Goal: Browse casually: Explore the website without a specific task or goal

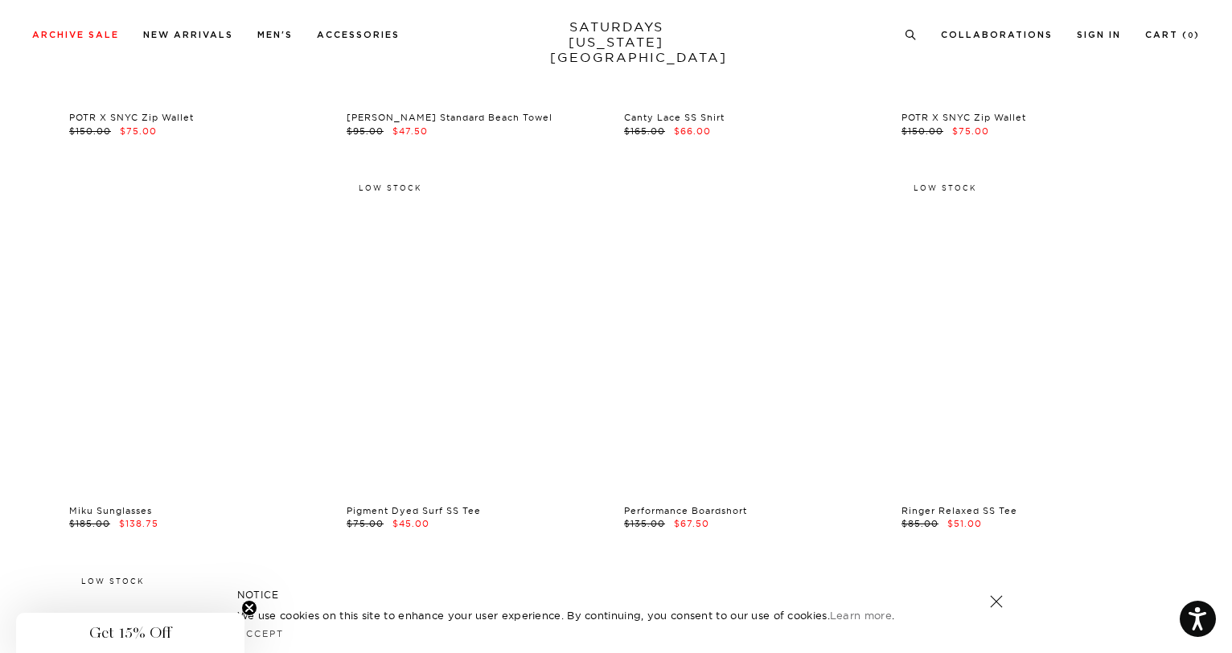
scroll to position [11466, 1]
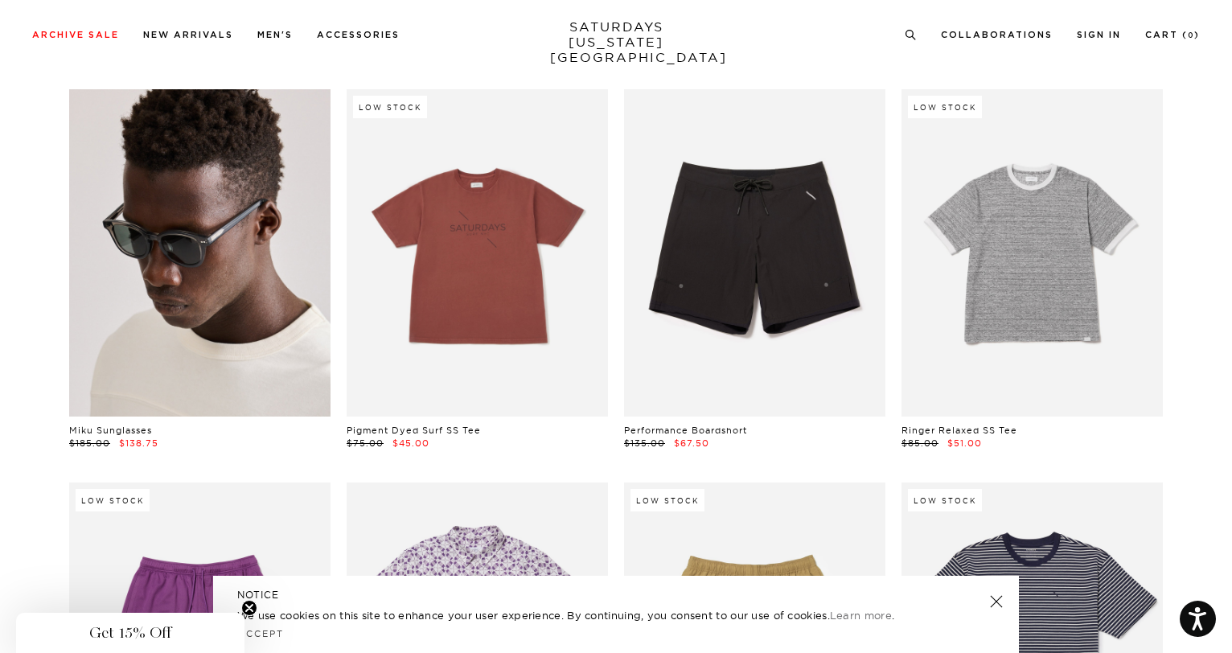
click at [283, 302] on link at bounding box center [199, 252] width 261 height 327
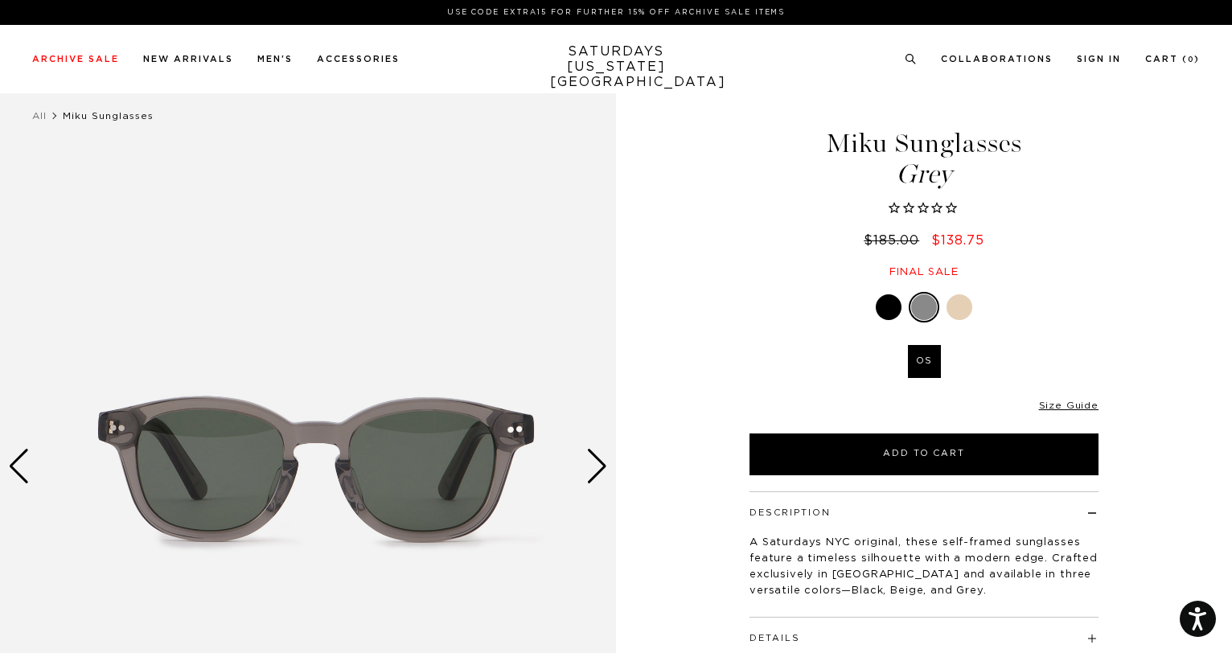
click at [597, 467] on div "Next slide" at bounding box center [597, 466] width 22 height 35
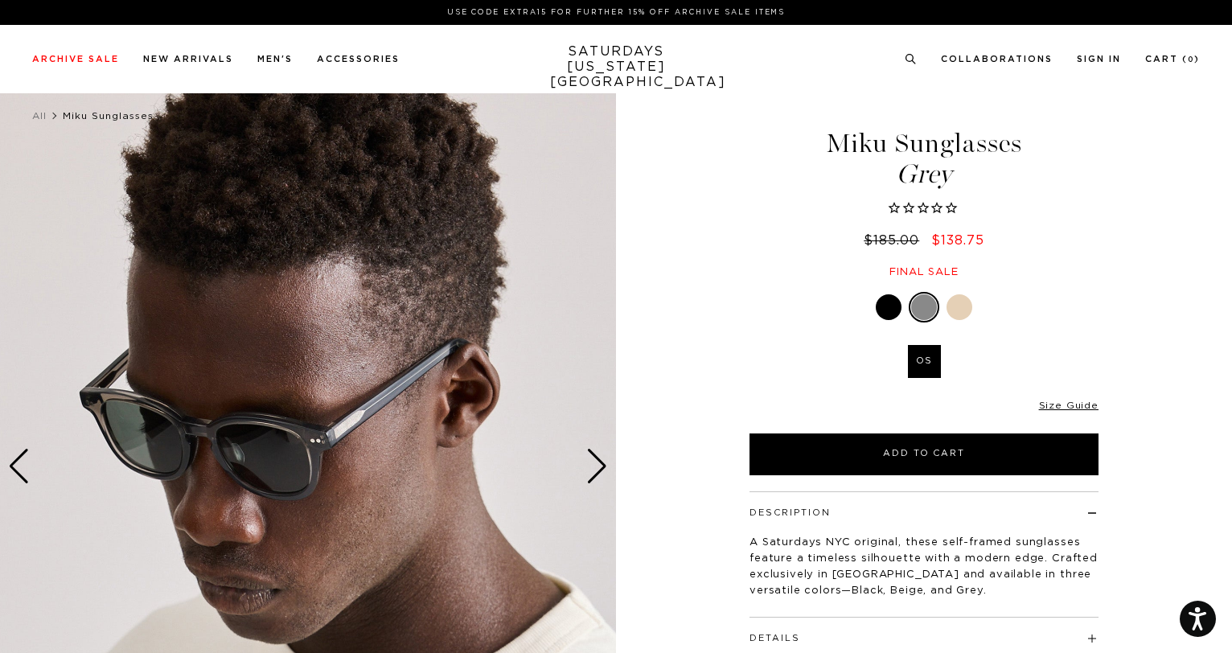
click at [597, 467] on div "Next slide" at bounding box center [597, 466] width 22 height 35
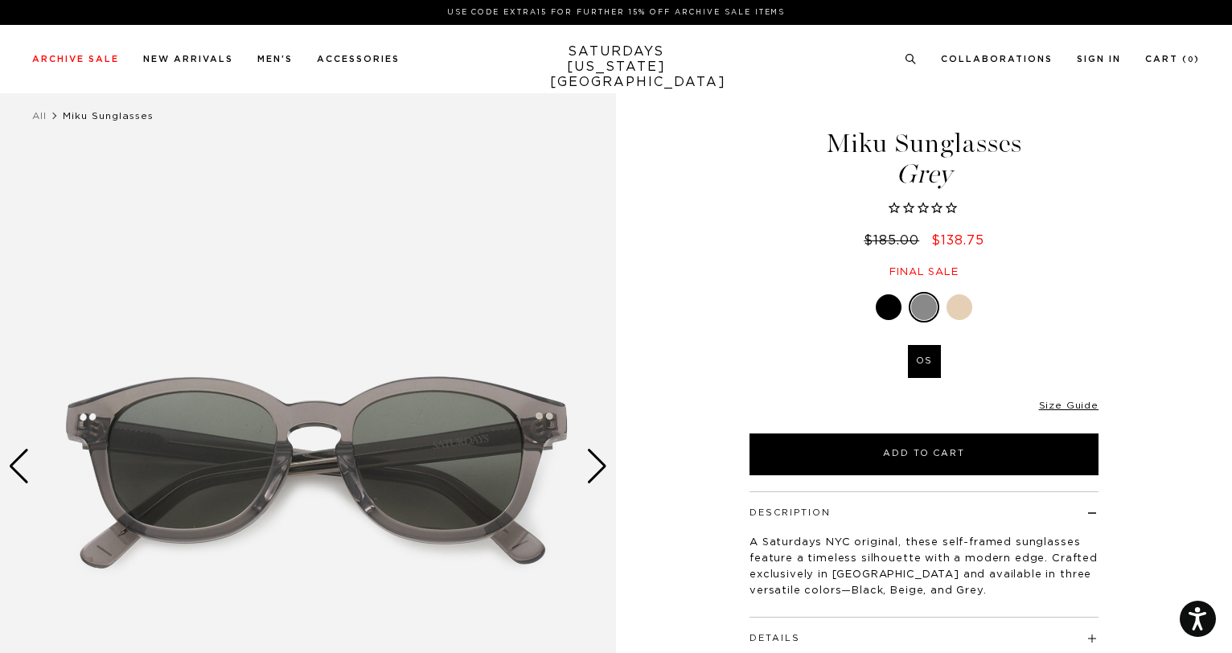
click at [597, 467] on div "Next slide" at bounding box center [597, 466] width 22 height 35
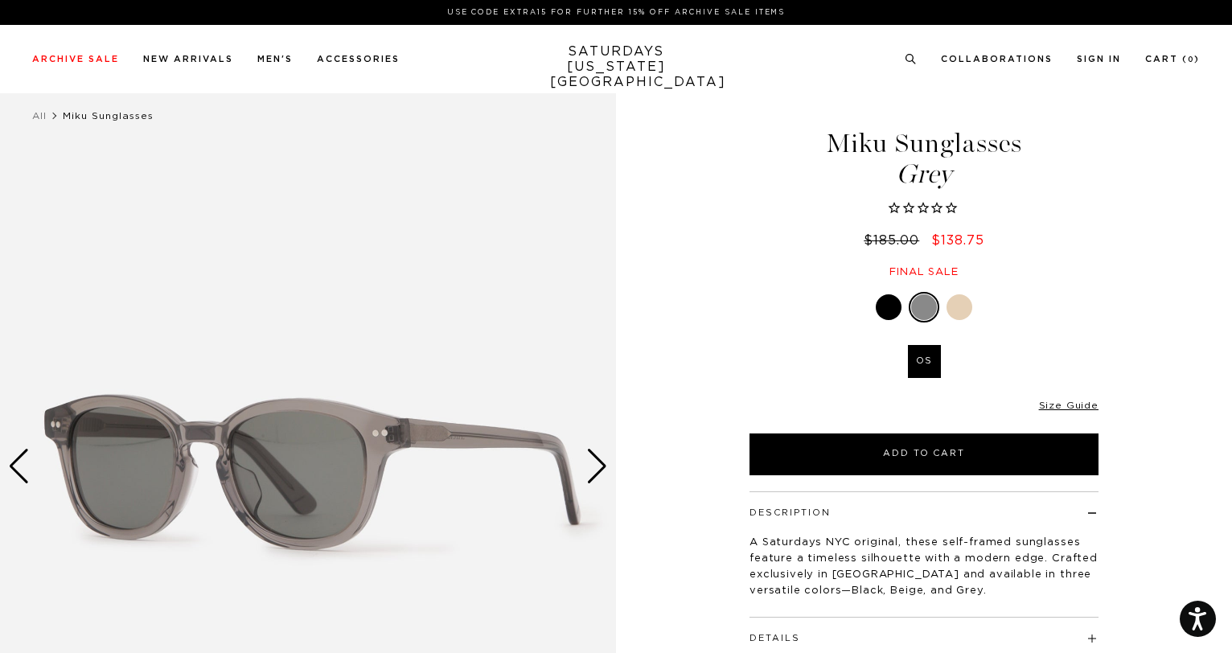
click at [597, 467] on div "Next slide" at bounding box center [597, 466] width 22 height 35
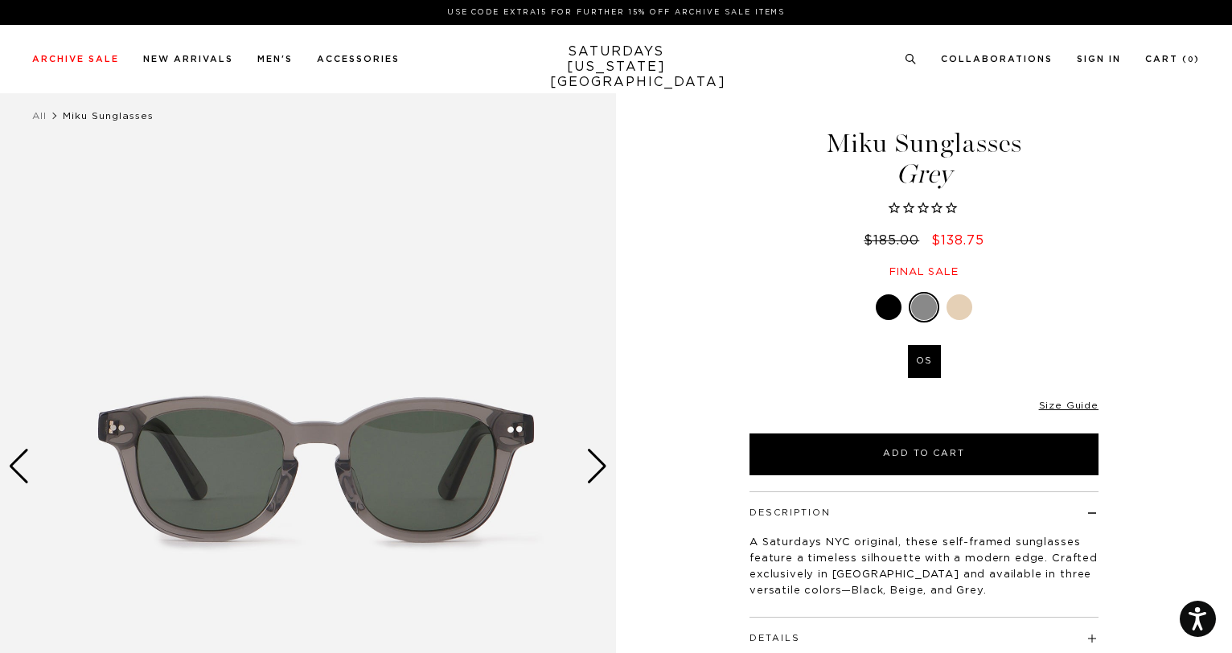
click at [597, 467] on div "Next slide" at bounding box center [597, 466] width 22 height 35
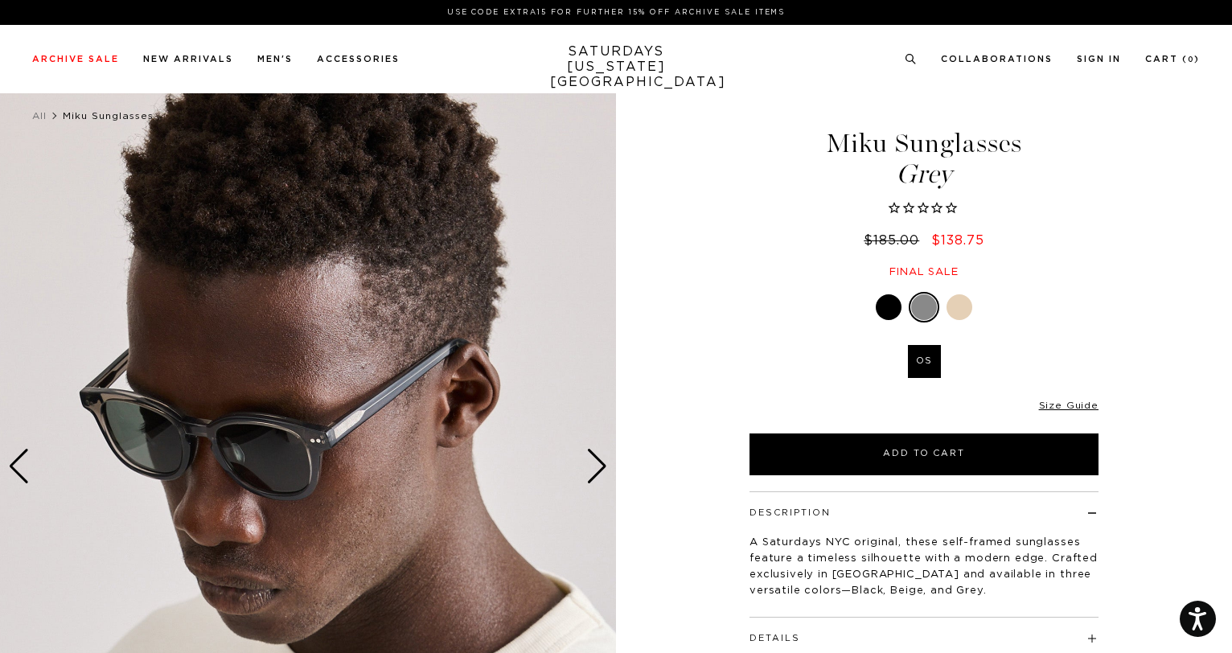
click at [597, 467] on div "Next slide" at bounding box center [597, 466] width 22 height 35
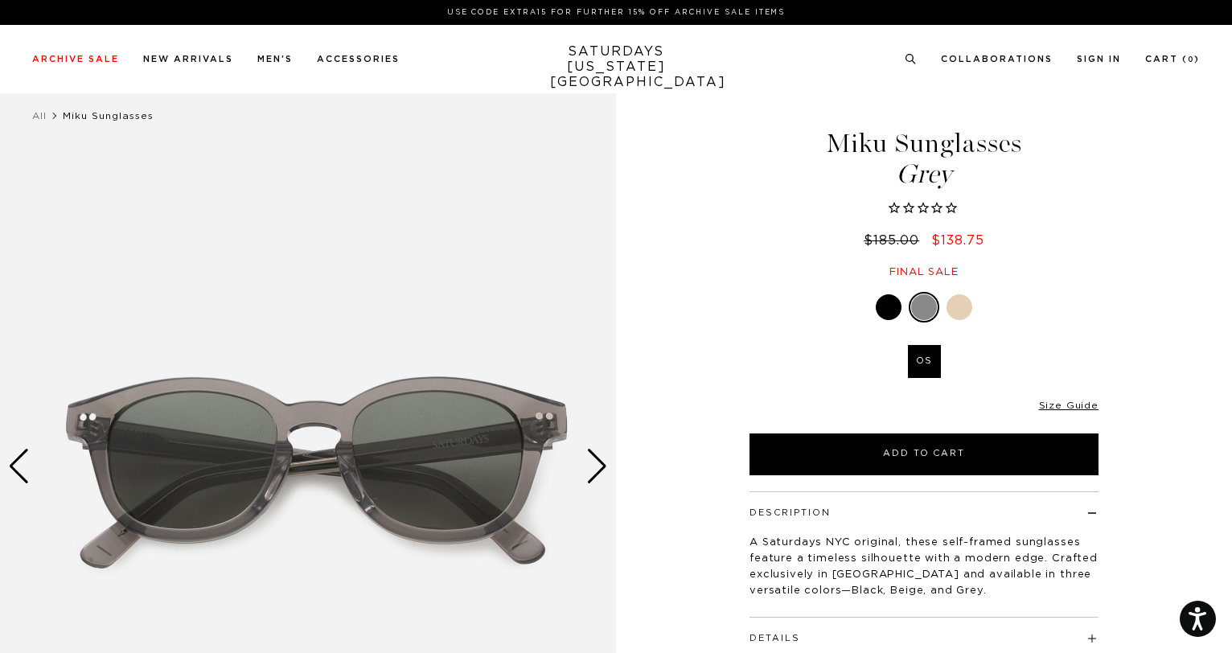
click at [597, 467] on div "Next slide" at bounding box center [597, 466] width 22 height 35
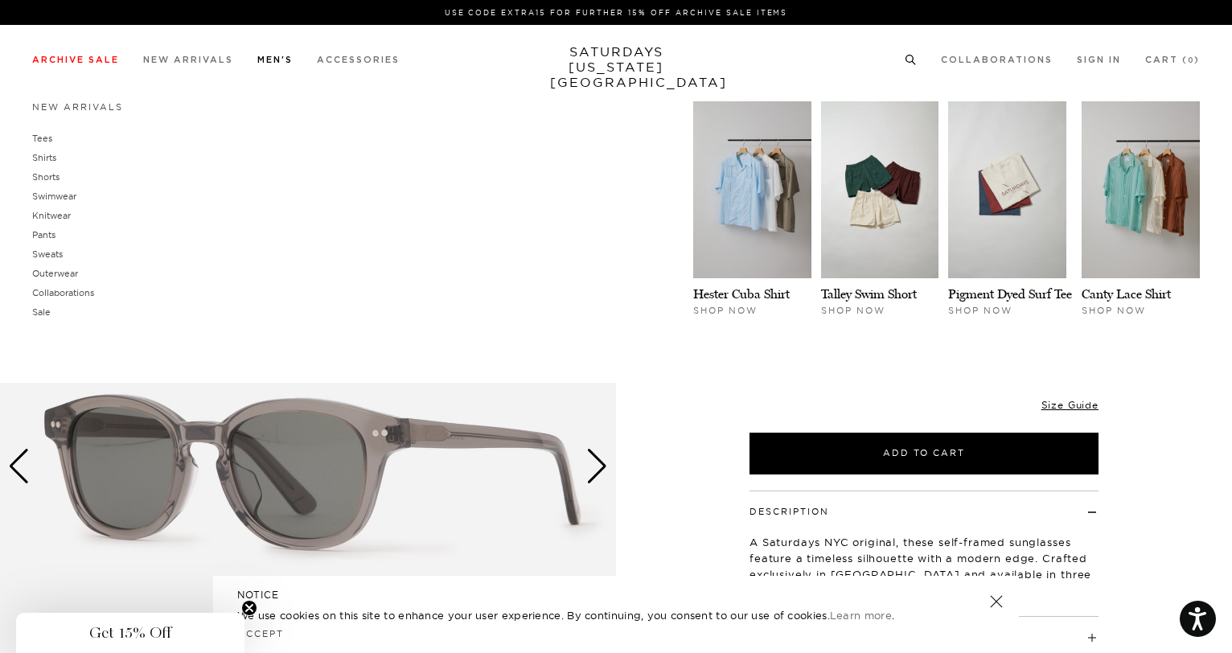
click at [274, 61] on link "Men's" at bounding box center [274, 60] width 35 height 9
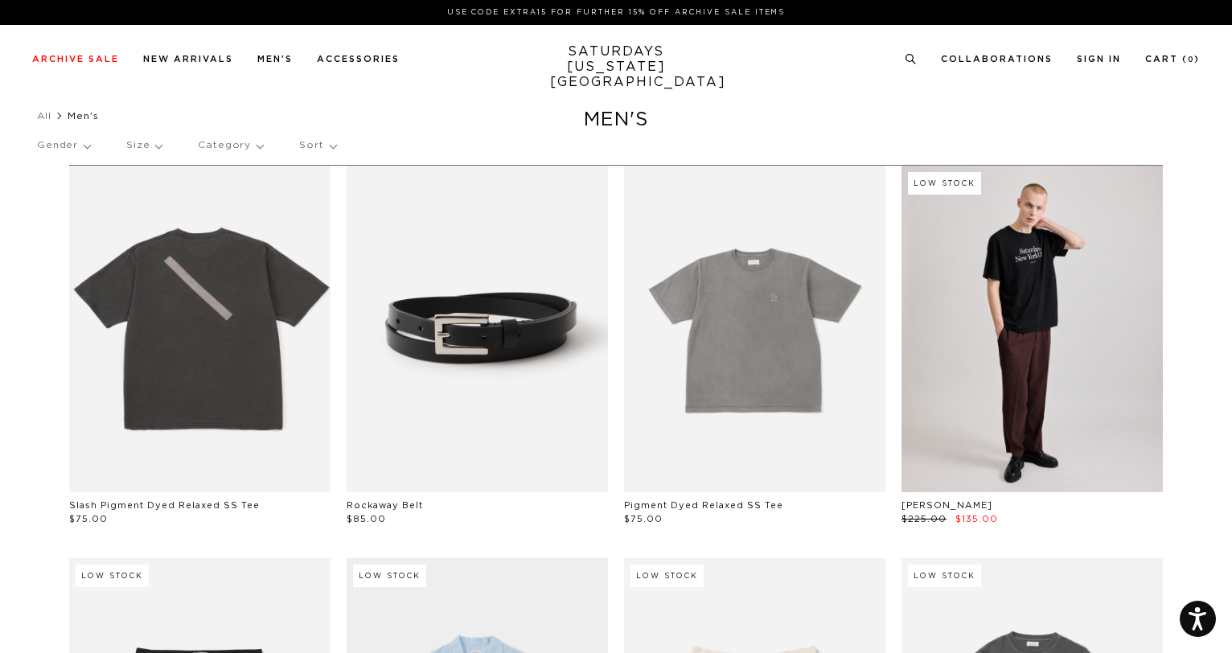
scroll to position [9, 0]
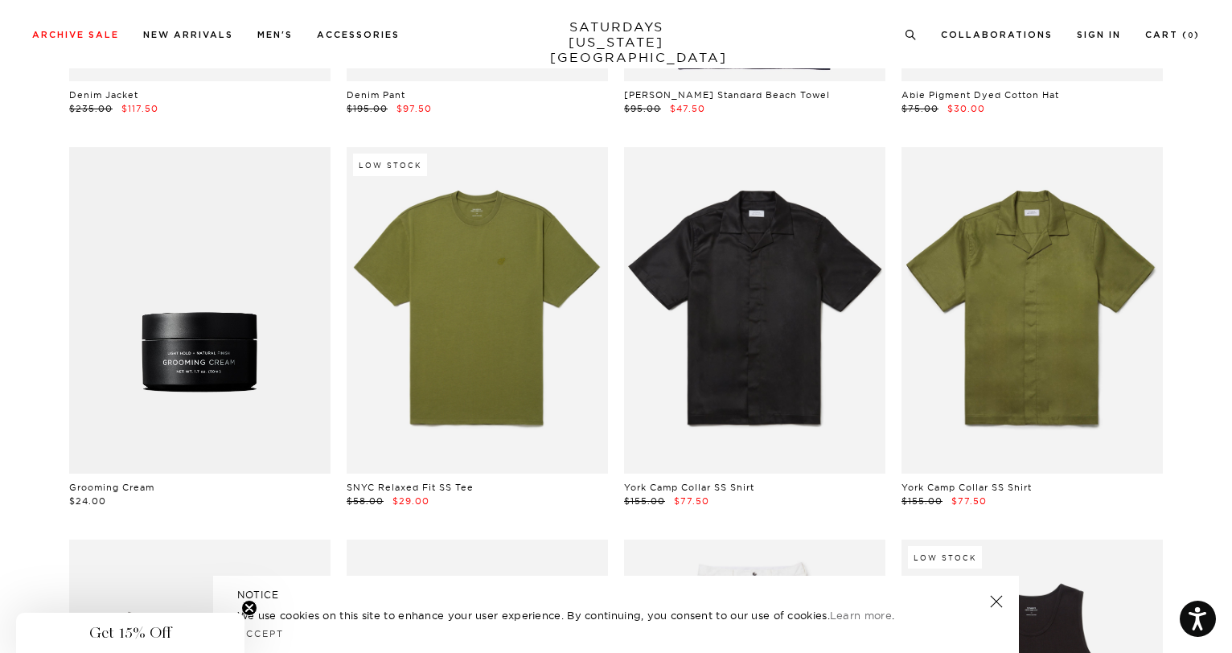
scroll to position [11070, 0]
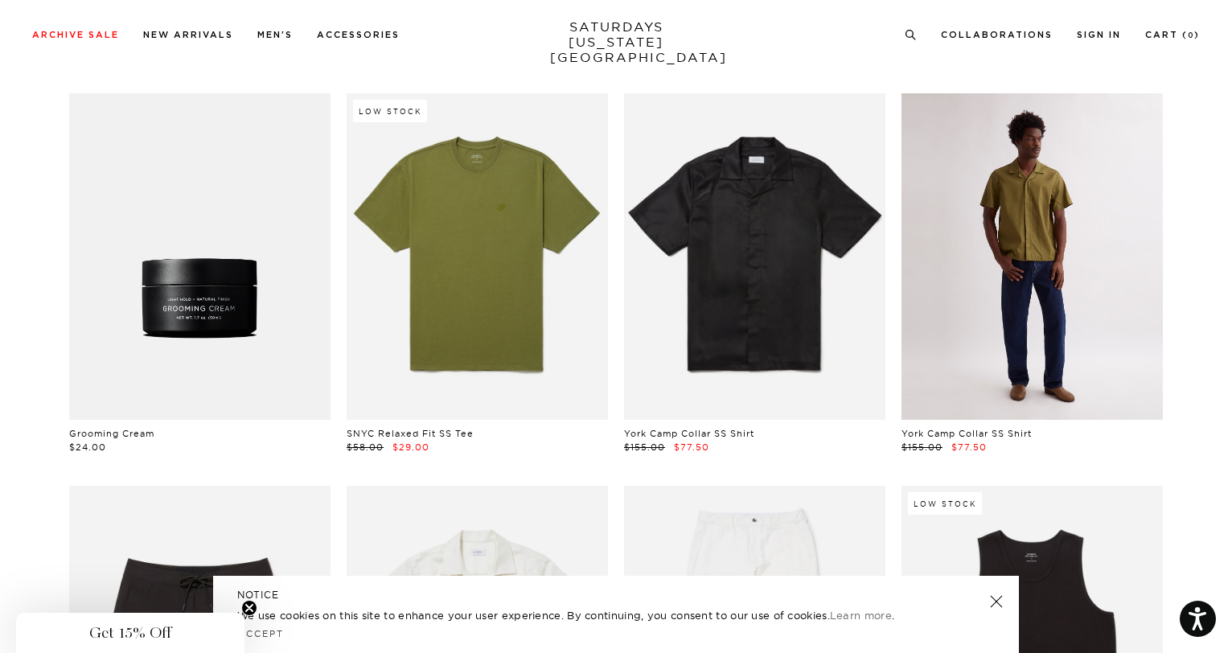
click at [1051, 273] on link at bounding box center [1032, 256] width 261 height 327
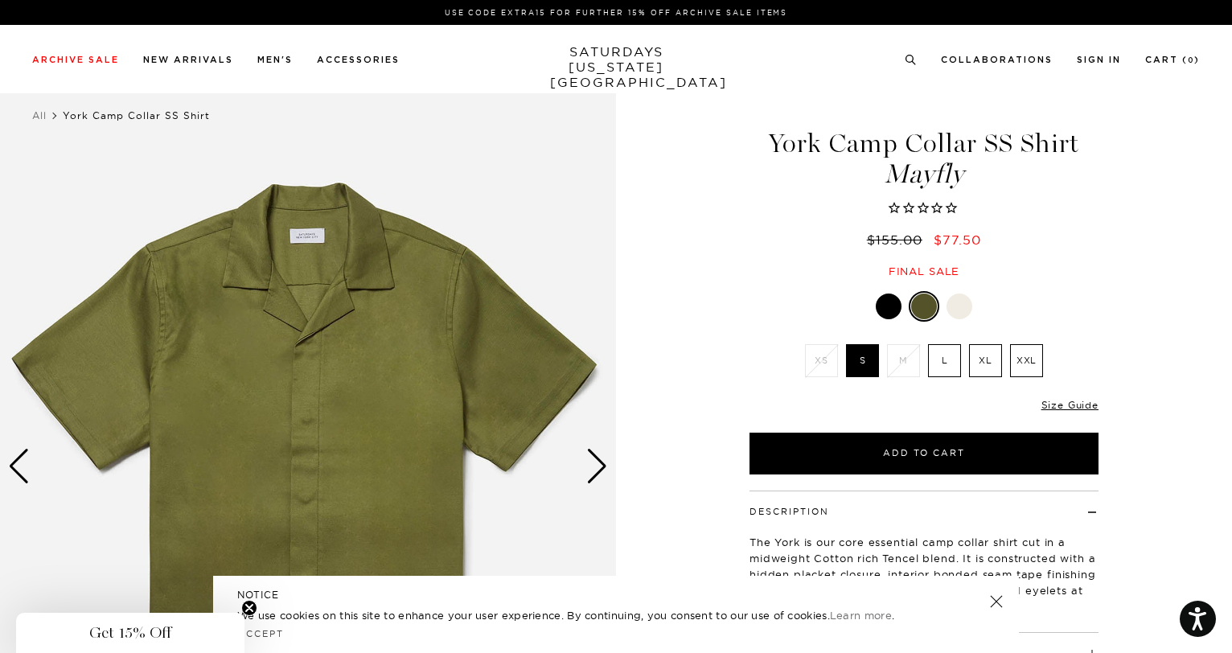
click at [594, 478] on div "Next slide" at bounding box center [597, 466] width 22 height 35
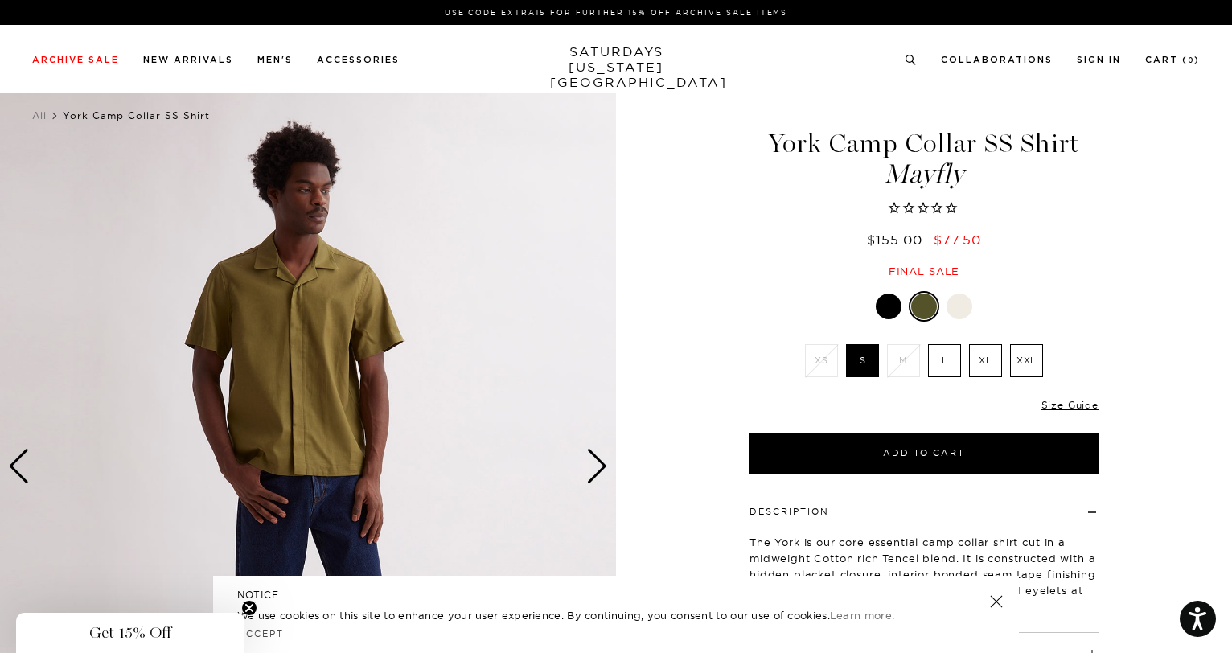
click at [594, 479] on div "Next slide" at bounding box center [597, 466] width 22 height 35
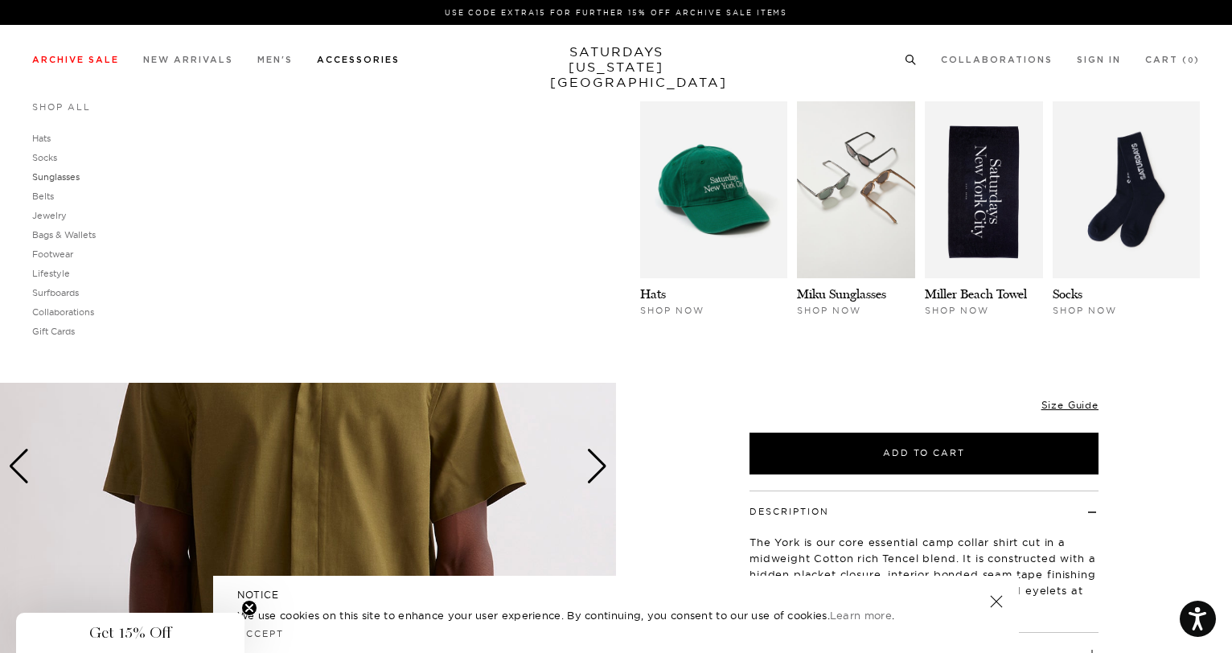
click at [61, 179] on link "Sunglasses" at bounding box center [55, 176] width 47 height 11
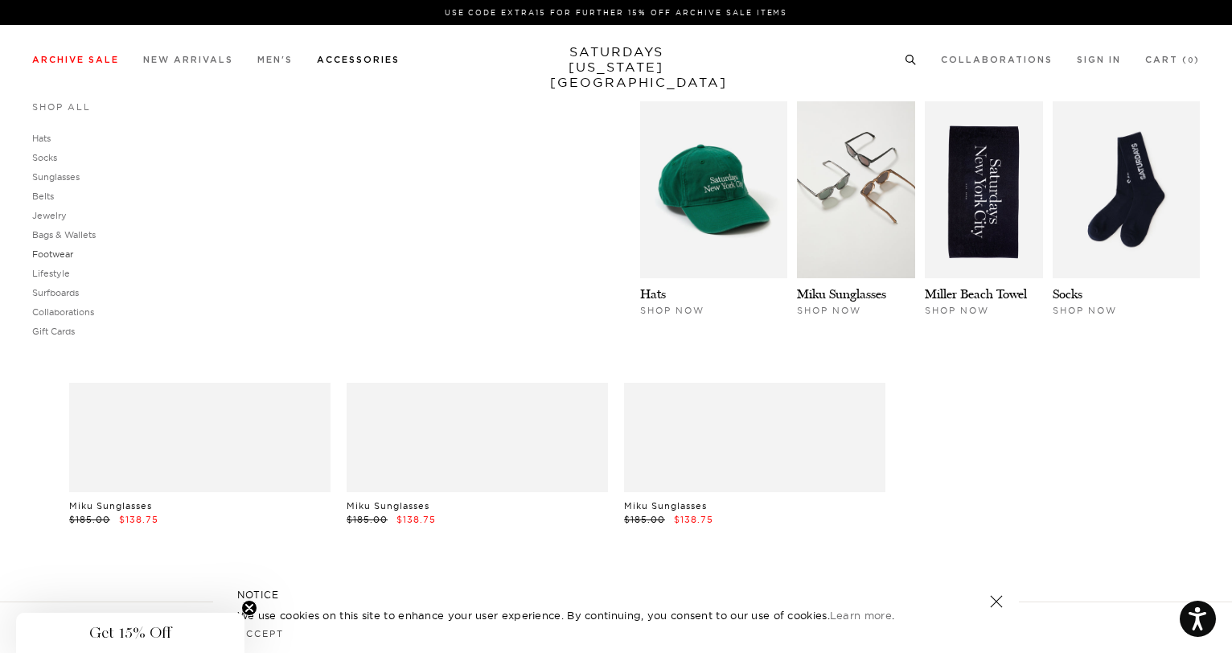
click at [44, 253] on link "Footwear" at bounding box center [52, 254] width 41 height 11
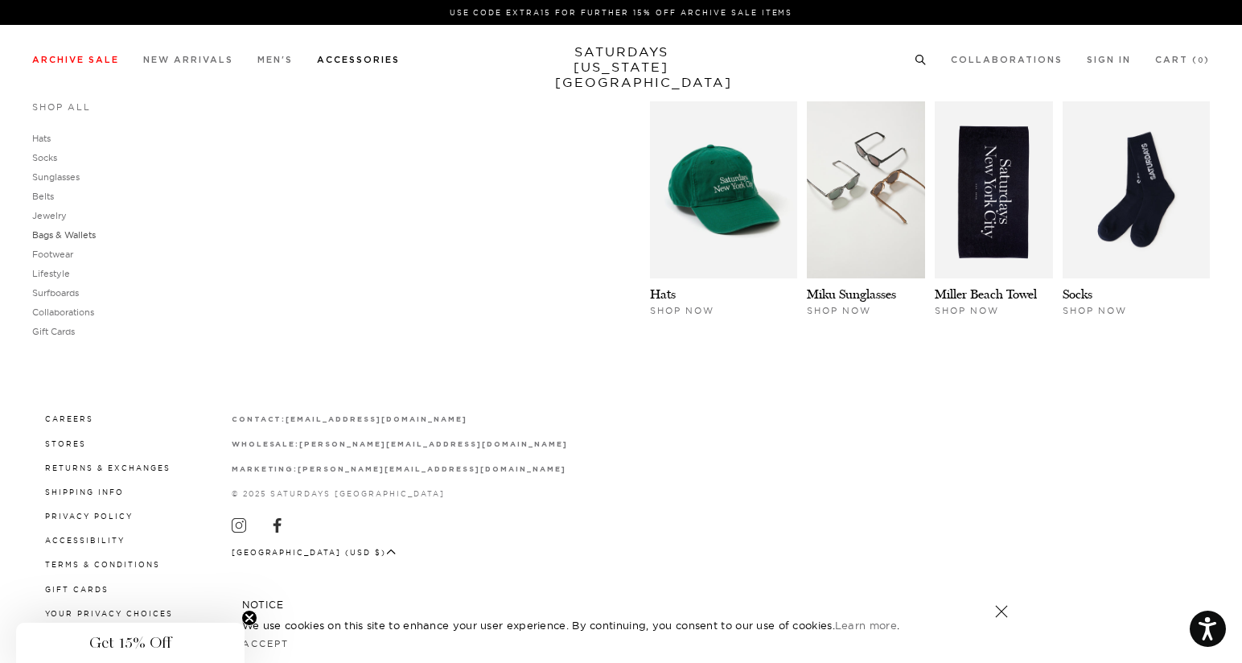
click at [65, 236] on link "Bags & Wallets" at bounding box center [64, 234] width 64 height 11
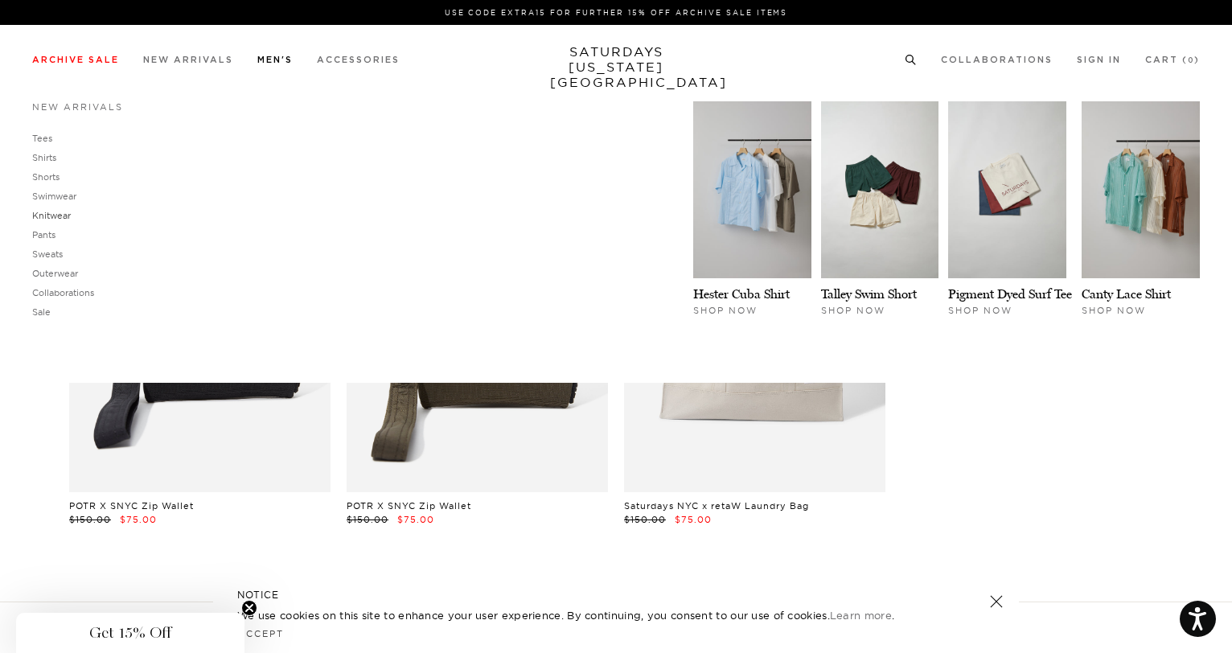
click at [56, 216] on link "Knitwear" at bounding box center [51, 215] width 39 height 11
